Goal: Information Seeking & Learning: Learn about a topic

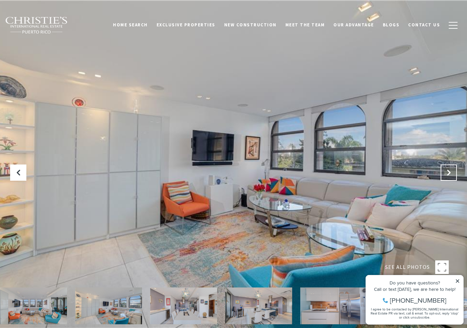
click at [454, 176] on button "Next Slide" at bounding box center [448, 173] width 16 height 16
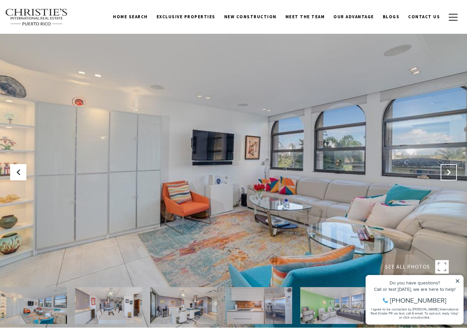
scroll to position [2, 0]
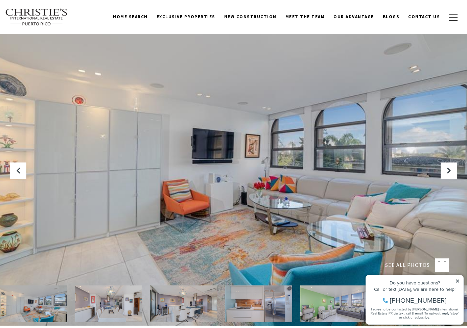
click at [170, 306] on img at bounding box center [183, 304] width 67 height 37
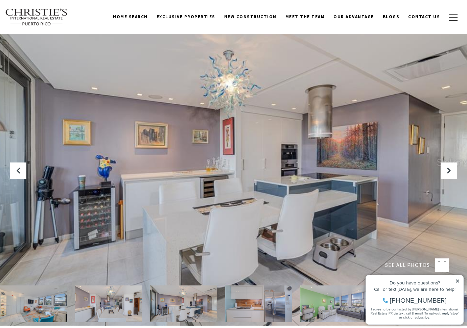
click at [121, 306] on img at bounding box center [108, 304] width 67 height 37
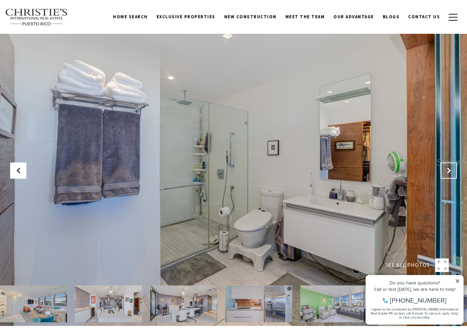
click at [445, 172] on icon "Next Slide" at bounding box center [448, 170] width 7 height 7
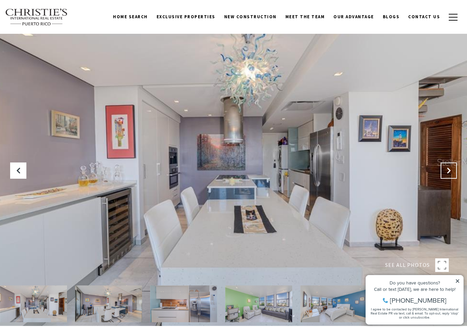
click at [445, 172] on icon "Next Slide" at bounding box center [448, 170] width 7 height 7
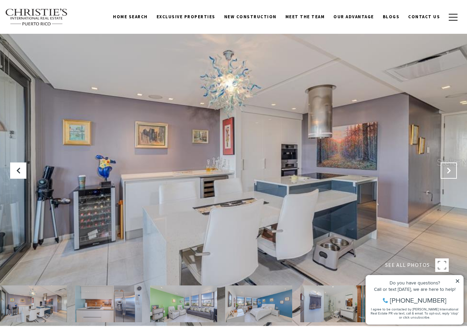
click at [445, 172] on icon "Next Slide" at bounding box center [448, 170] width 7 height 7
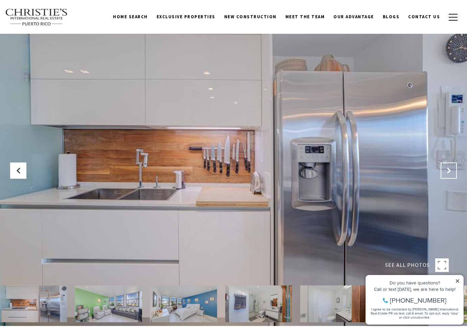
click at [445, 172] on icon "Next Slide" at bounding box center [448, 170] width 7 height 7
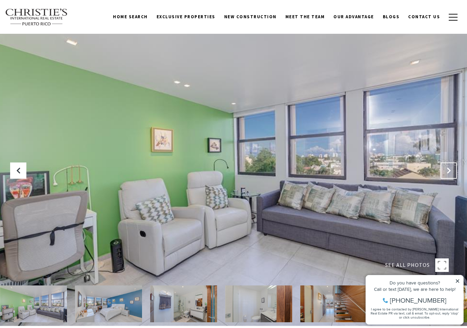
click at [445, 172] on icon "Next Slide" at bounding box center [448, 170] width 7 height 7
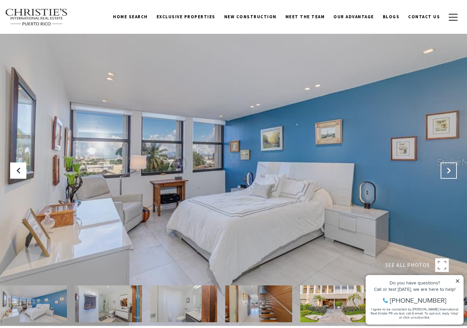
click at [445, 172] on icon "Next Slide" at bounding box center [448, 170] width 7 height 7
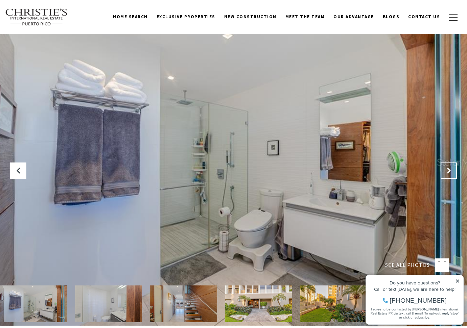
click at [445, 172] on icon "Next Slide" at bounding box center [448, 170] width 7 height 7
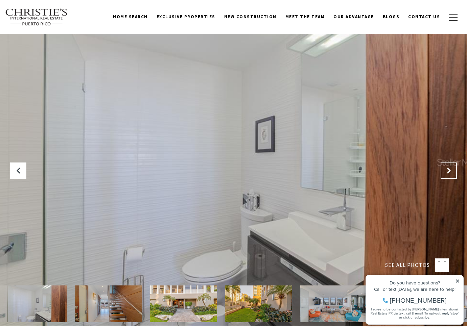
click at [445, 172] on icon "Next Slide" at bounding box center [448, 170] width 7 height 7
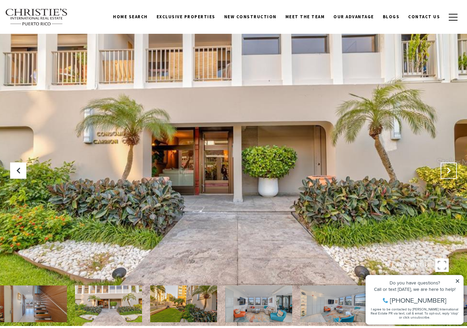
click at [450, 172] on icon "Next Slide" at bounding box center [448, 170] width 7 height 7
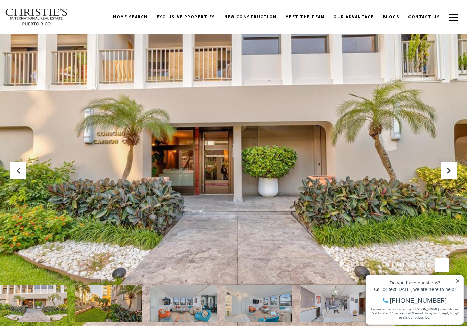
click at [39, 304] on img at bounding box center [33, 304] width 67 height 37
click at [13, 169] on button "Previous Slide" at bounding box center [18, 171] width 16 height 16
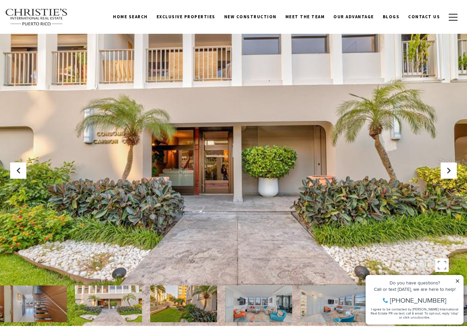
click at [251, 305] on img at bounding box center [258, 304] width 67 height 37
click at [323, 303] on img at bounding box center [333, 304] width 67 height 37
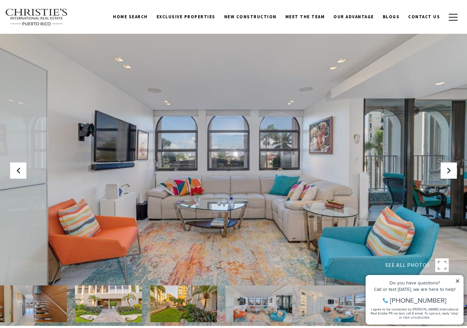
drag, startPoint x: 326, startPoint y: 300, endPoint x: 322, endPoint y: 297, distance: 5.3
click at [326, 300] on img at bounding box center [333, 304] width 67 height 37
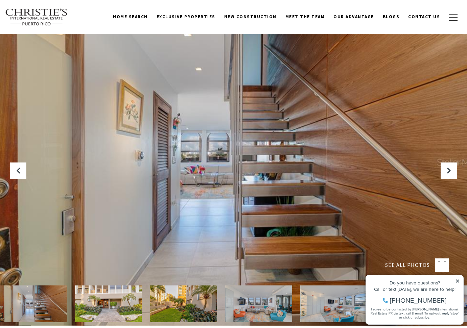
drag, startPoint x: 458, startPoint y: 281, endPoint x: 454, endPoint y: 280, distance: 4.2
click at [458, 281] on icon at bounding box center [457, 281] width 5 height 5
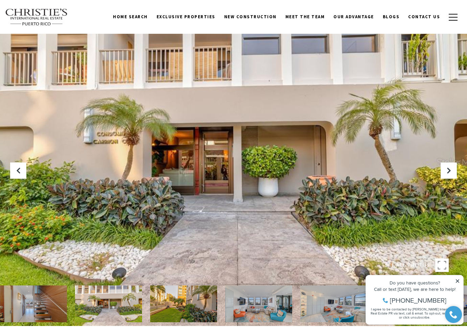
click at [458, 282] on icon at bounding box center [457, 281] width 5 height 5
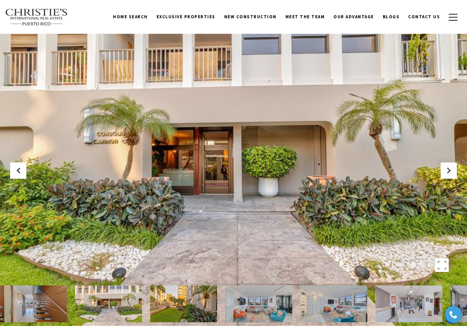
click at [407, 262] on span "SEE ALL PHOTOS" at bounding box center [407, 265] width 45 height 9
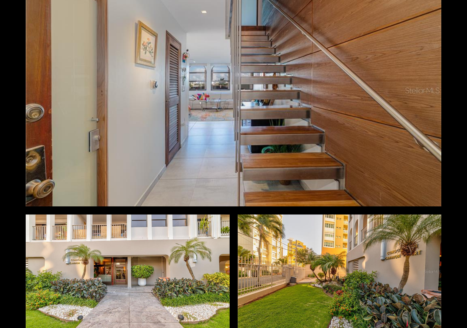
scroll to position [1173, 0]
